Goal: Task Accomplishment & Management: Manage account settings

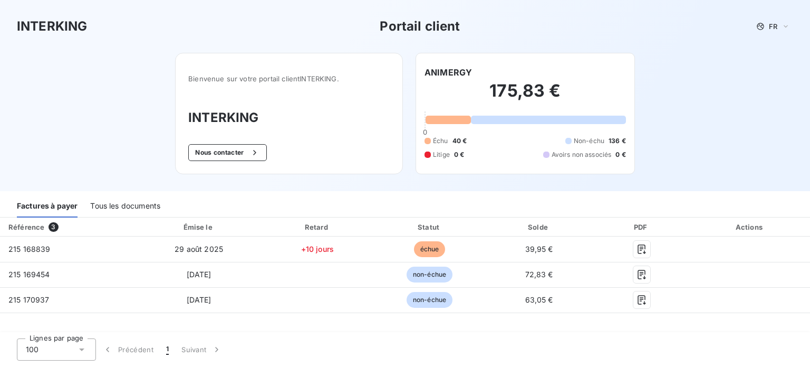
click at [127, 205] on div "Tous les documents" at bounding box center [125, 206] width 70 height 22
click at [128, 205] on div "Tous les documents" at bounding box center [125, 206] width 70 height 22
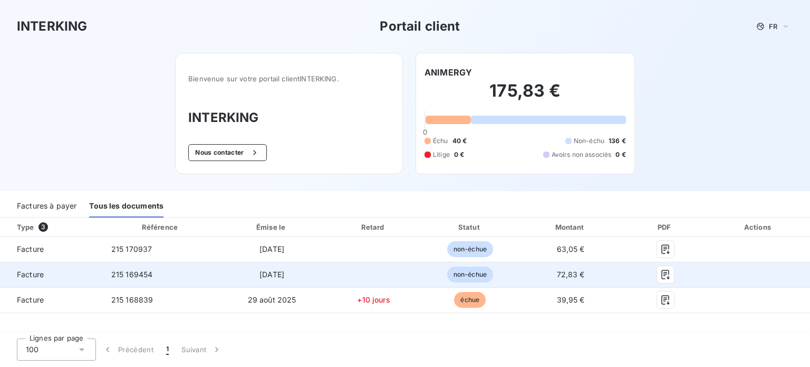
click at [468, 272] on span "non-échue" at bounding box center [470, 274] width 46 height 16
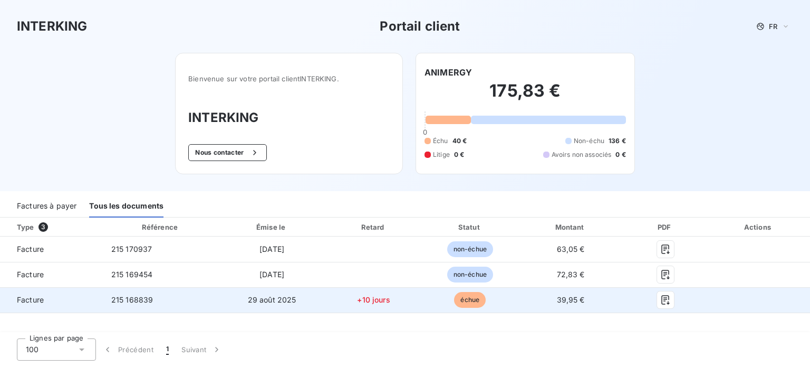
click at [480, 299] on span "échue" at bounding box center [470, 300] width 32 height 16
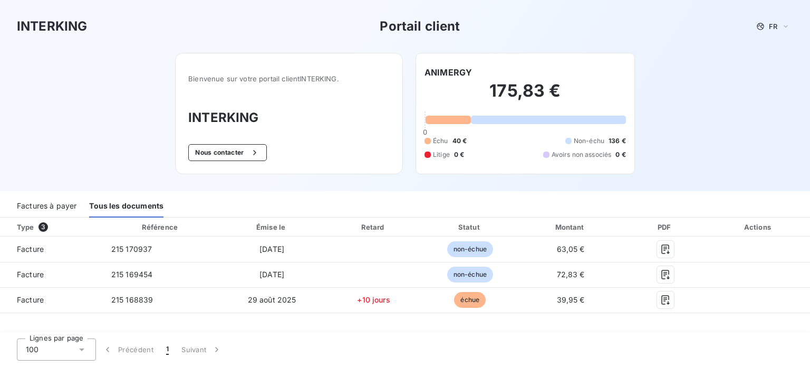
click at [32, 204] on div "Factures à payer" at bounding box center [47, 206] width 60 height 22
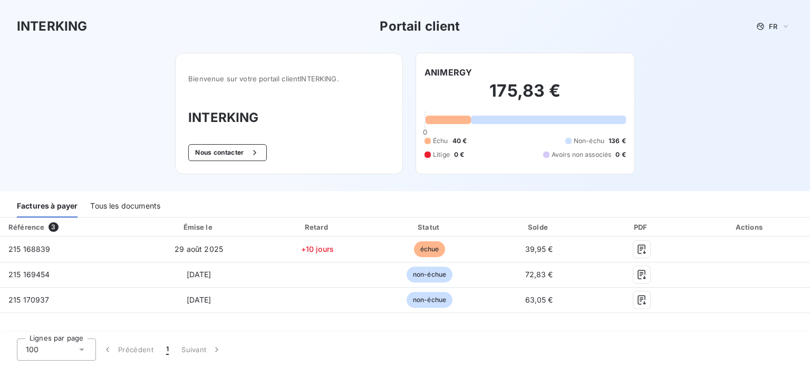
click at [784, 74] on div "INTERKING Portail client FR Bienvenue sur votre portail client INTERKING . INTE…" at bounding box center [405, 95] width 810 height 191
click at [667, 13] on div "INTERKING Portail client FR" at bounding box center [405, 26] width 810 height 53
click at [810, 366] on div "Lignes par page 100 Précédent 1 Suivant" at bounding box center [405, 349] width 810 height 35
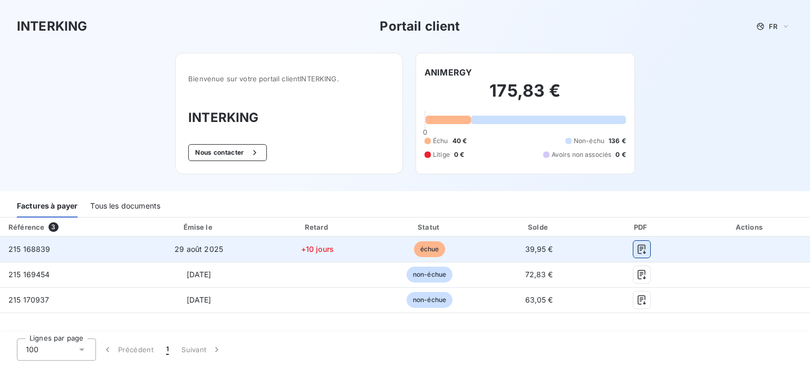
click at [644, 251] on icon "button" at bounding box center [642, 248] width 8 height 9
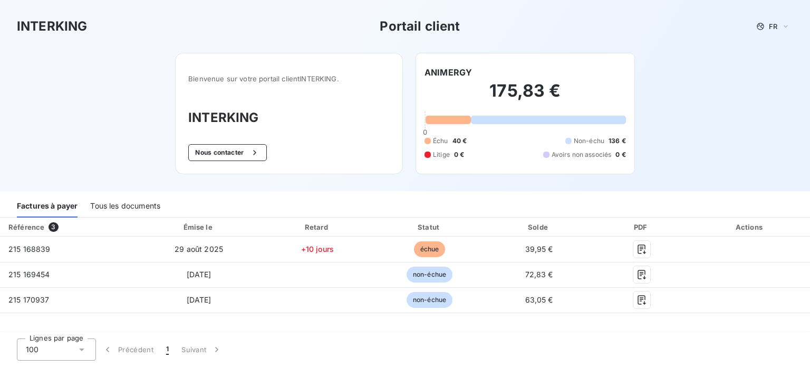
click at [745, 90] on div "INTERKING Portail client FR Bienvenue sur votre portail client INTERKING . INTE…" at bounding box center [405, 95] width 810 height 191
click at [146, 58] on div "INTERKING Portail client FR Bienvenue sur votre portail client INTERKING . INTE…" at bounding box center [405, 95] width 810 height 191
click at [771, 68] on div "INTERKING Portail client FR Bienvenue sur votre portail client INTERKING . INTE…" at bounding box center [405, 95] width 810 height 191
click at [788, 24] on icon at bounding box center [786, 26] width 8 height 11
click at [636, 45] on div "INTERKING Portail client FR Français Anglais" at bounding box center [405, 26] width 810 height 53
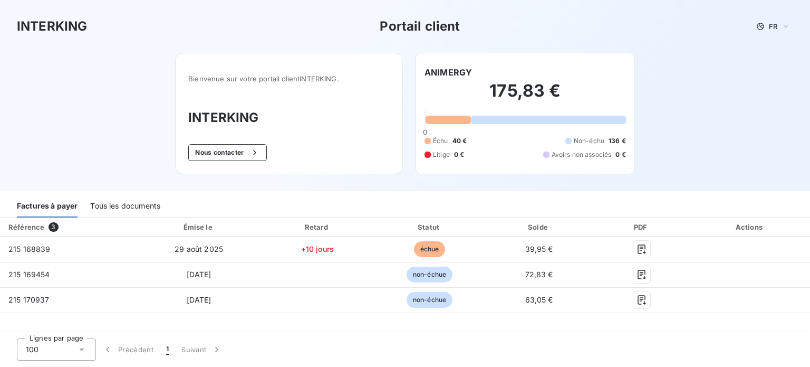
click at [116, 205] on div "Tous les documents" at bounding box center [125, 206] width 70 height 22
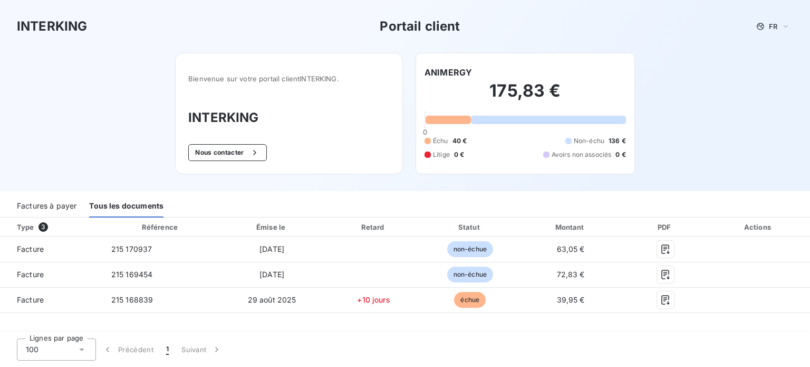
click at [61, 207] on div "Factures à payer" at bounding box center [47, 206] width 60 height 22
